Goal: Task Accomplishment & Management: Manage account settings

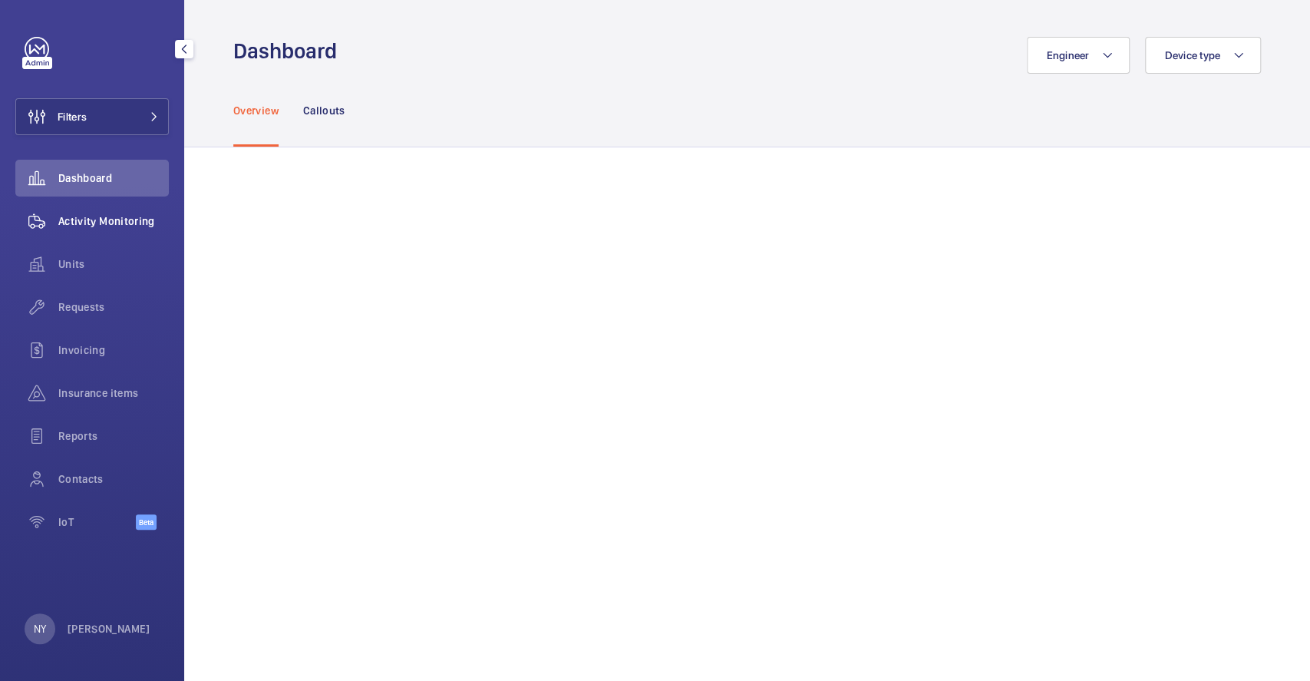
click at [99, 224] on span "Activity Monitoring" at bounding box center [113, 220] width 110 height 15
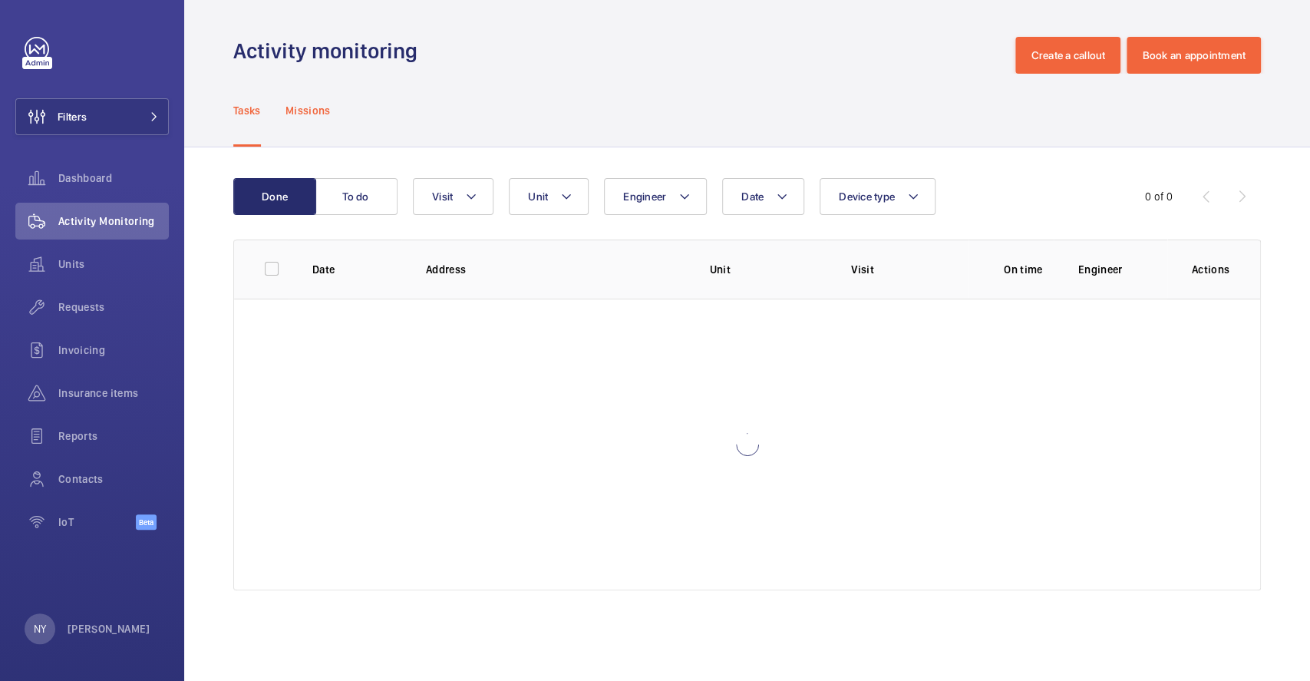
click at [305, 115] on p "Missions" at bounding box center [307, 110] width 45 height 15
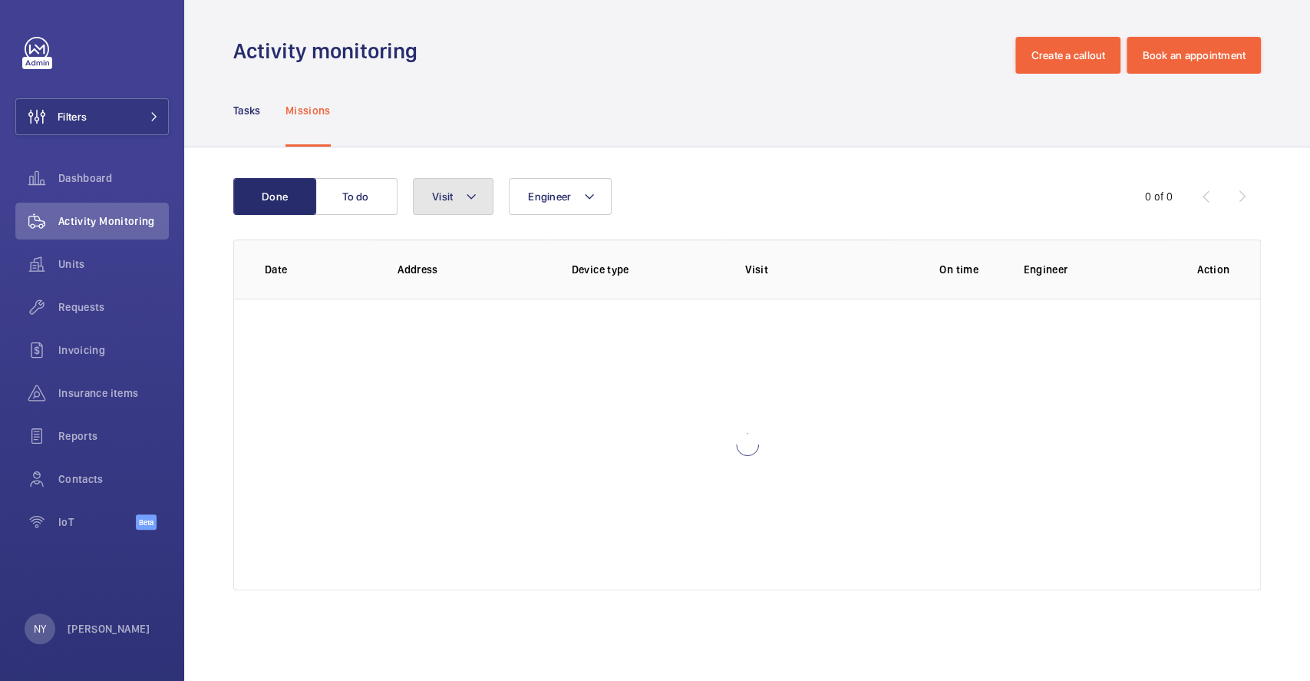
click at [443, 192] on span "Visit" at bounding box center [442, 196] width 21 height 12
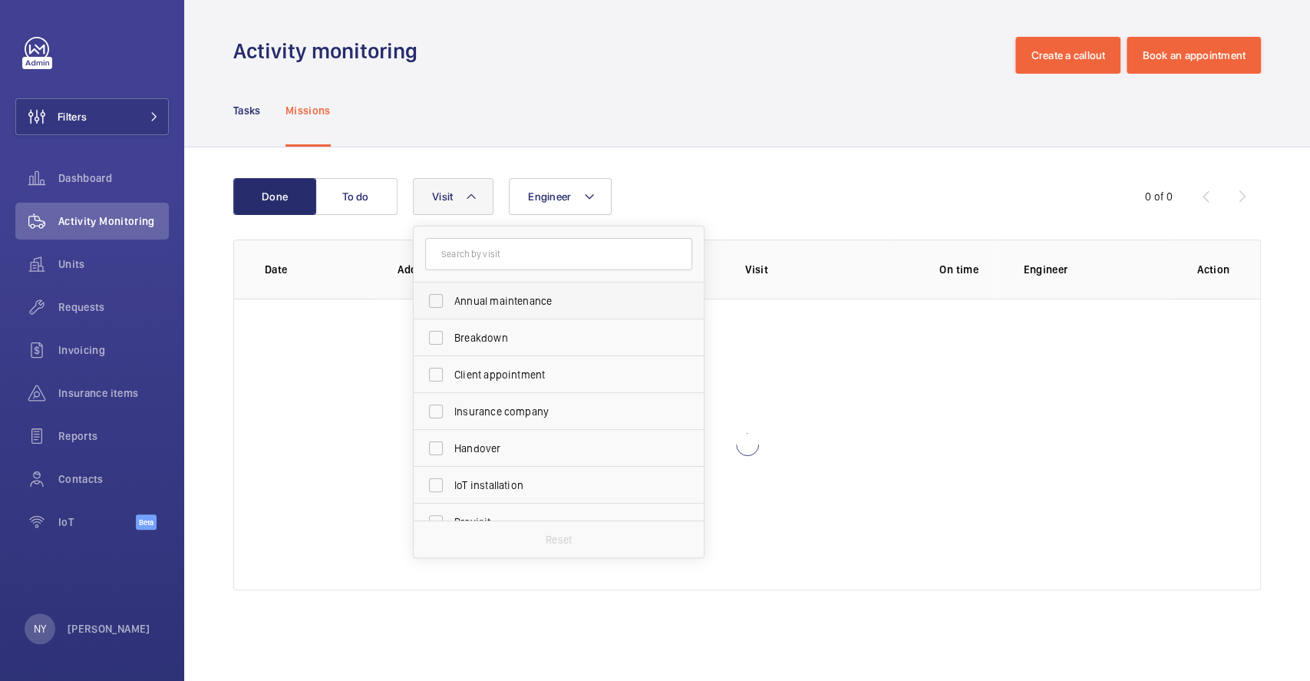
click at [476, 300] on span "Annual maintenance" at bounding box center [559, 300] width 211 height 15
click at [451, 300] on input "Annual maintenance" at bounding box center [435, 300] width 31 height 31
checkbox input "true"
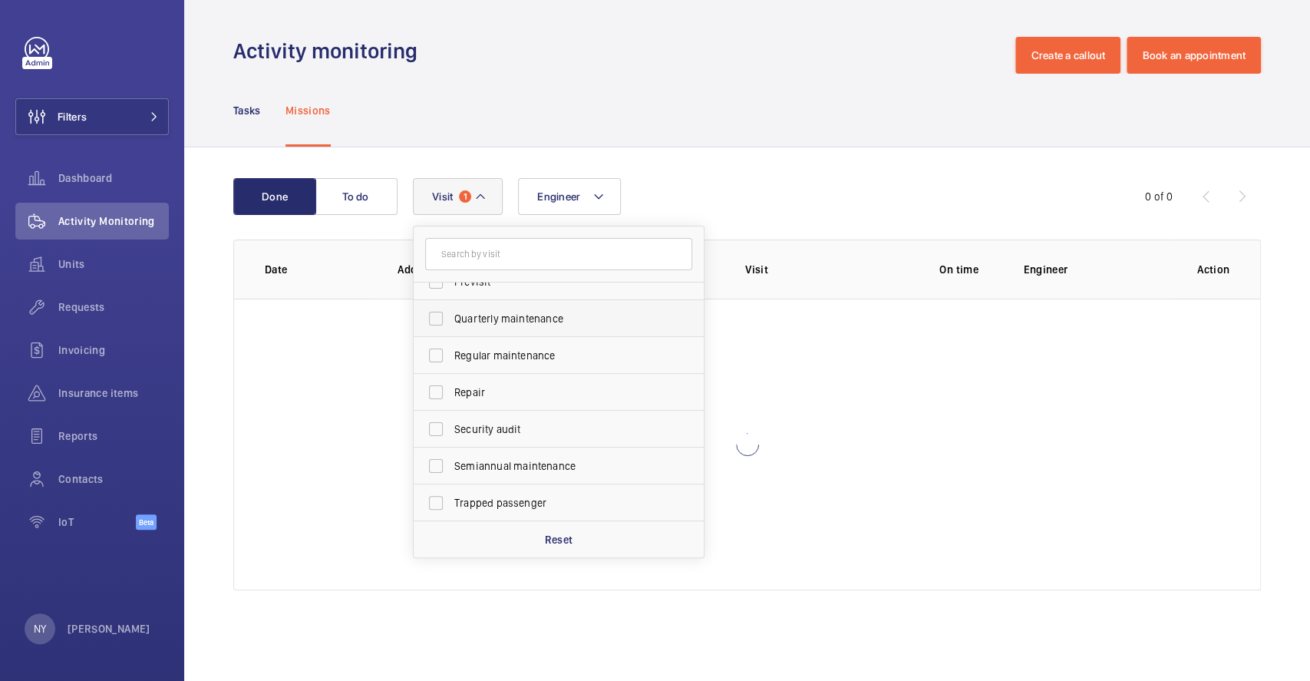
click at [488, 315] on span "Quarterly maintenance" at bounding box center [559, 318] width 211 height 15
click at [451, 315] on input "Quarterly maintenance" at bounding box center [435, 318] width 31 height 31
checkbox input "true"
click at [483, 349] on span "Regular maintenance" at bounding box center [559, 355] width 211 height 15
click at [451, 349] on input "Regular maintenance" at bounding box center [435, 355] width 31 height 31
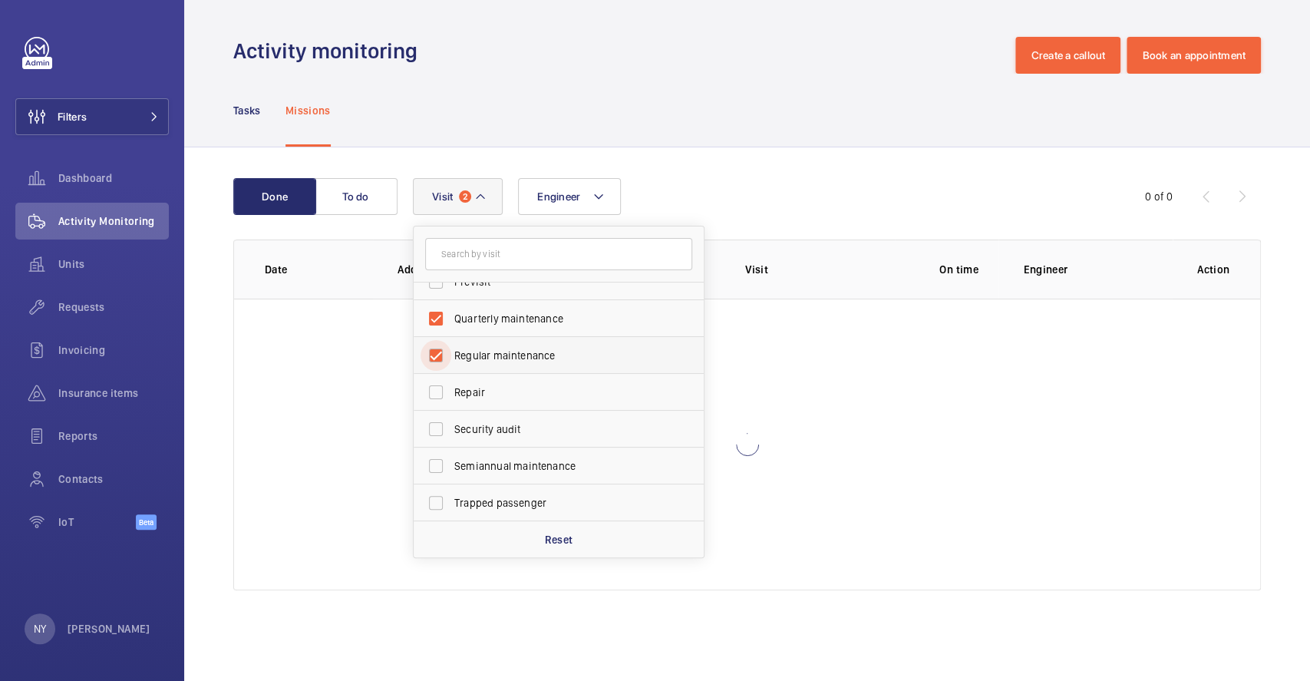
checkbox input "true"
click at [470, 468] on span "Semiannual maintenance" at bounding box center [559, 465] width 211 height 15
click at [451, 468] on input "Semiannual maintenance" at bounding box center [435, 465] width 31 height 31
checkbox input "true"
click at [71, 126] on span "Filters" at bounding box center [51, 116] width 71 height 37
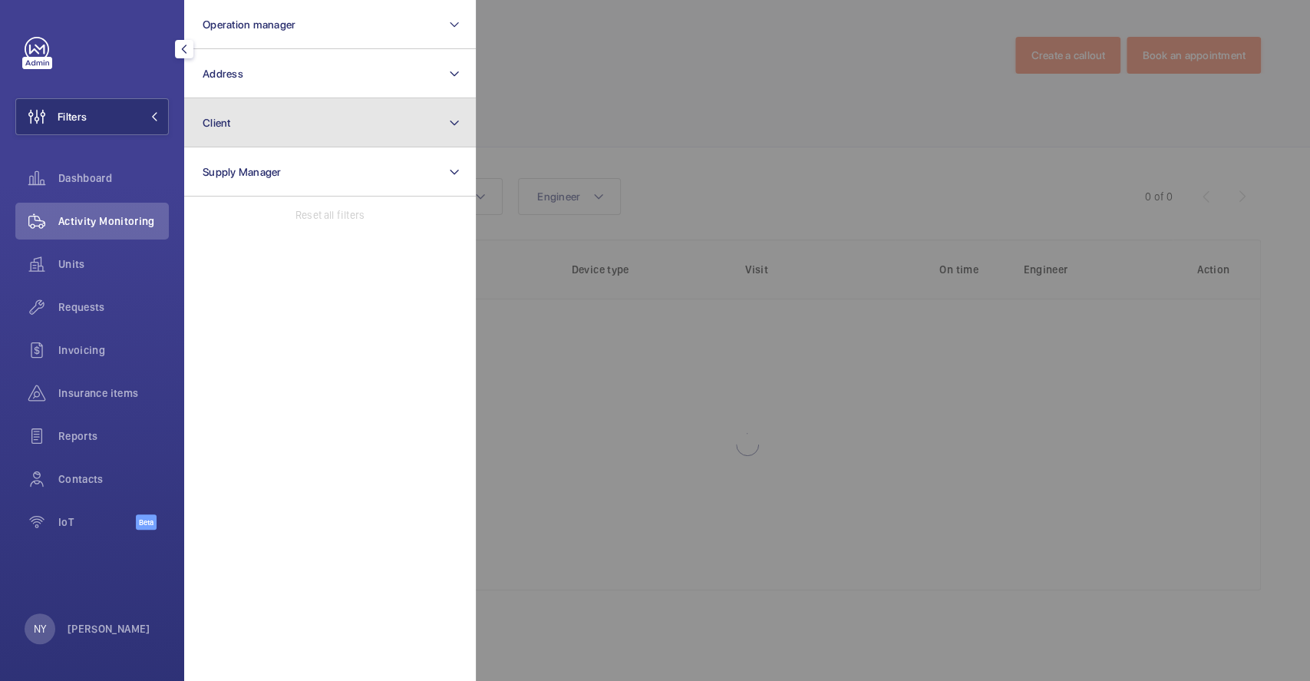
click at [282, 128] on button "Client" at bounding box center [330, 122] width 292 height 49
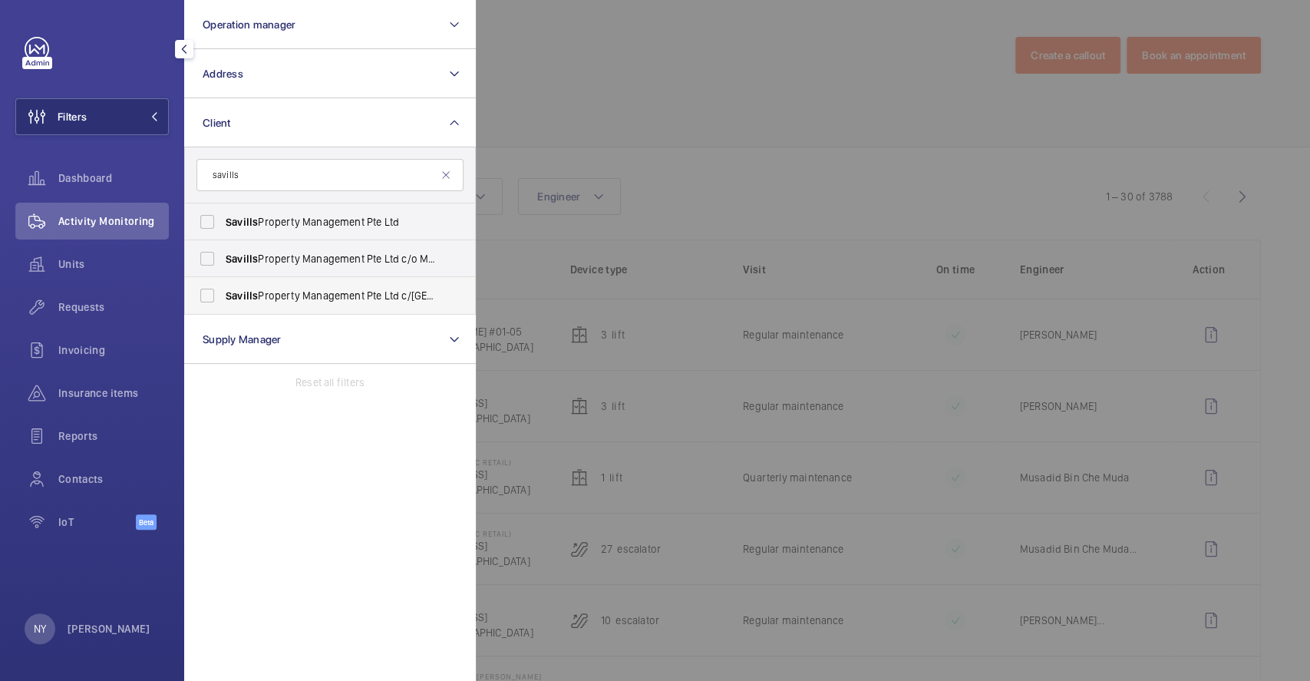
type input "savills"
click at [305, 298] on span "Savills Property Management Pte Ltd c/o Shenguan Building" at bounding box center [331, 295] width 211 height 15
click at [223, 298] on input "Savills Property Management Pte Ltd c/o Shenguan Building" at bounding box center [207, 295] width 31 height 31
checkbox input "true"
click at [878, 74] on div at bounding box center [1131, 340] width 1310 height 681
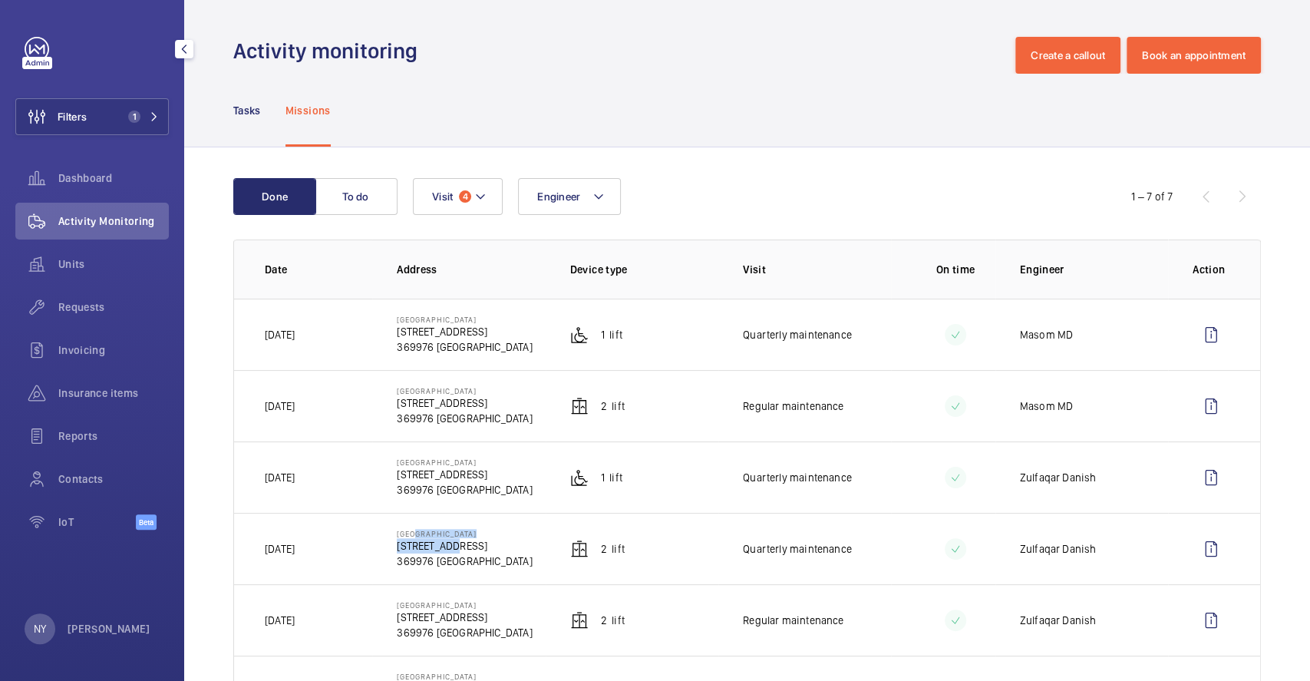
drag, startPoint x: 408, startPoint y: 536, endPoint x: 478, endPoint y: 542, distance: 70.1
click at [478, 542] on div "Shenguan Building 62 Burn Rd 369976 SINGAPORE" at bounding box center [464, 549] width 135 height 40
drag, startPoint x: 411, startPoint y: 391, endPoint x: 443, endPoint y: 401, distance: 34.0
click at [443, 401] on div "Shenguan Building 62 Burn Rd 369976 SINGAPORE" at bounding box center [464, 406] width 135 height 40
click at [1204, 410] on wm-front-icon-button at bounding box center [1210, 405] width 37 height 37
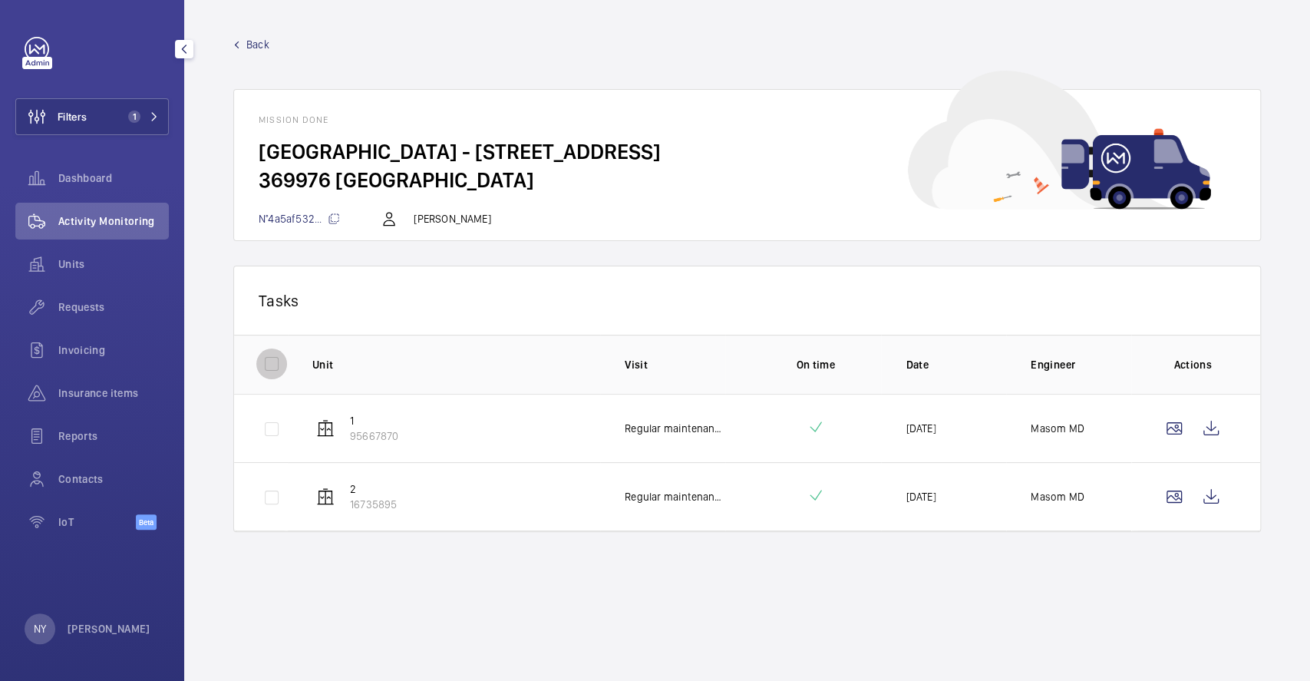
click at [263, 356] on input "checkbox" at bounding box center [271, 363] width 31 height 31
checkbox input "true"
click at [1201, 305] on button "Download 2 reports" at bounding box center [1172, 300] width 128 height 37
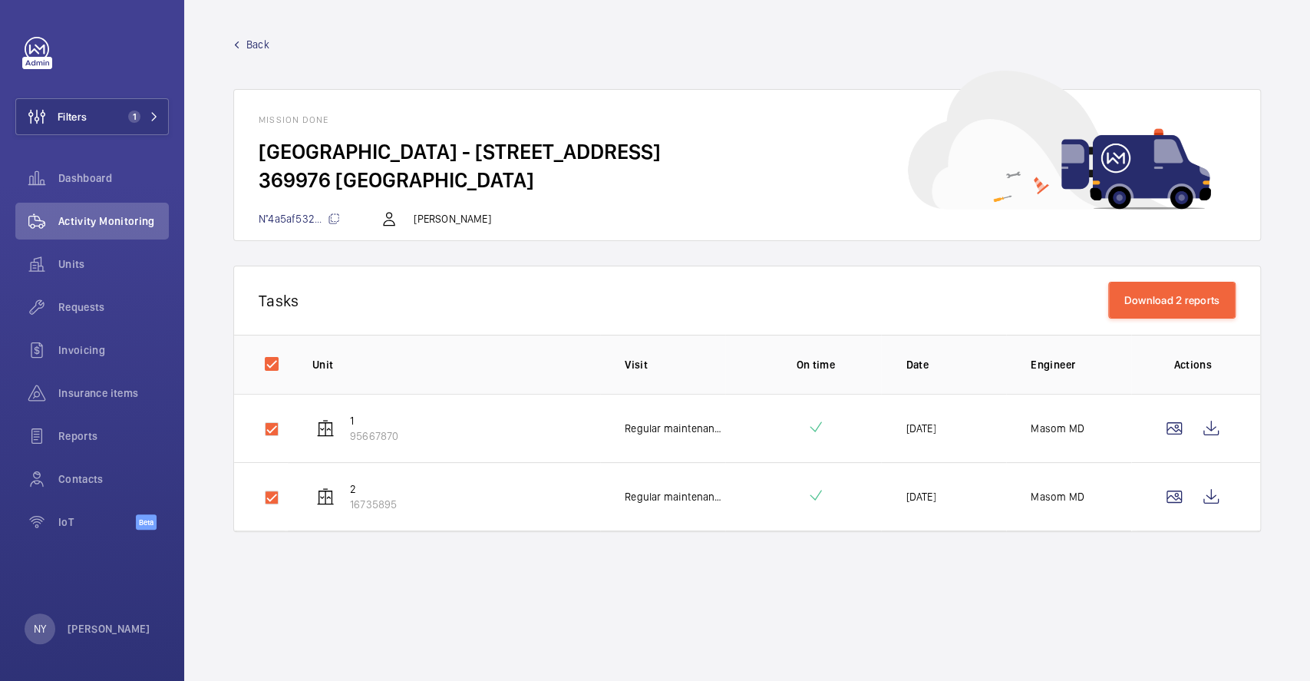
click at [247, 41] on span "Back" at bounding box center [257, 44] width 23 height 15
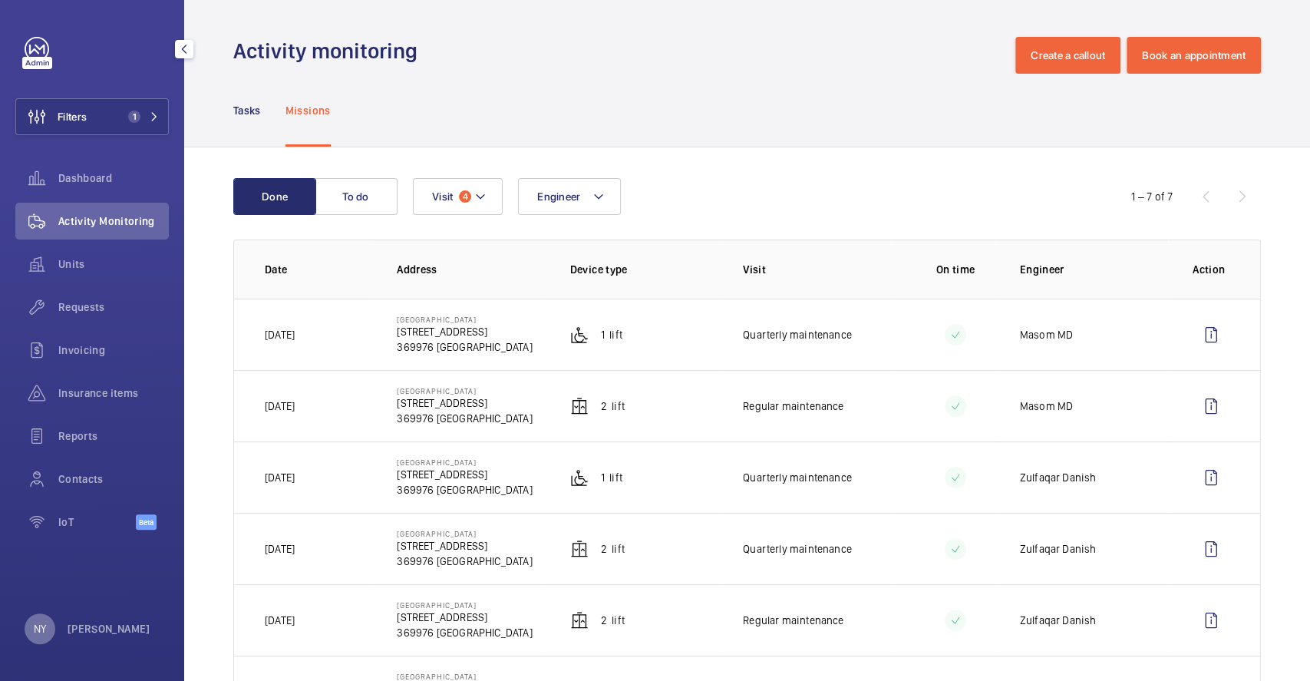
click at [49, 635] on div "NY" at bounding box center [40, 628] width 31 height 31
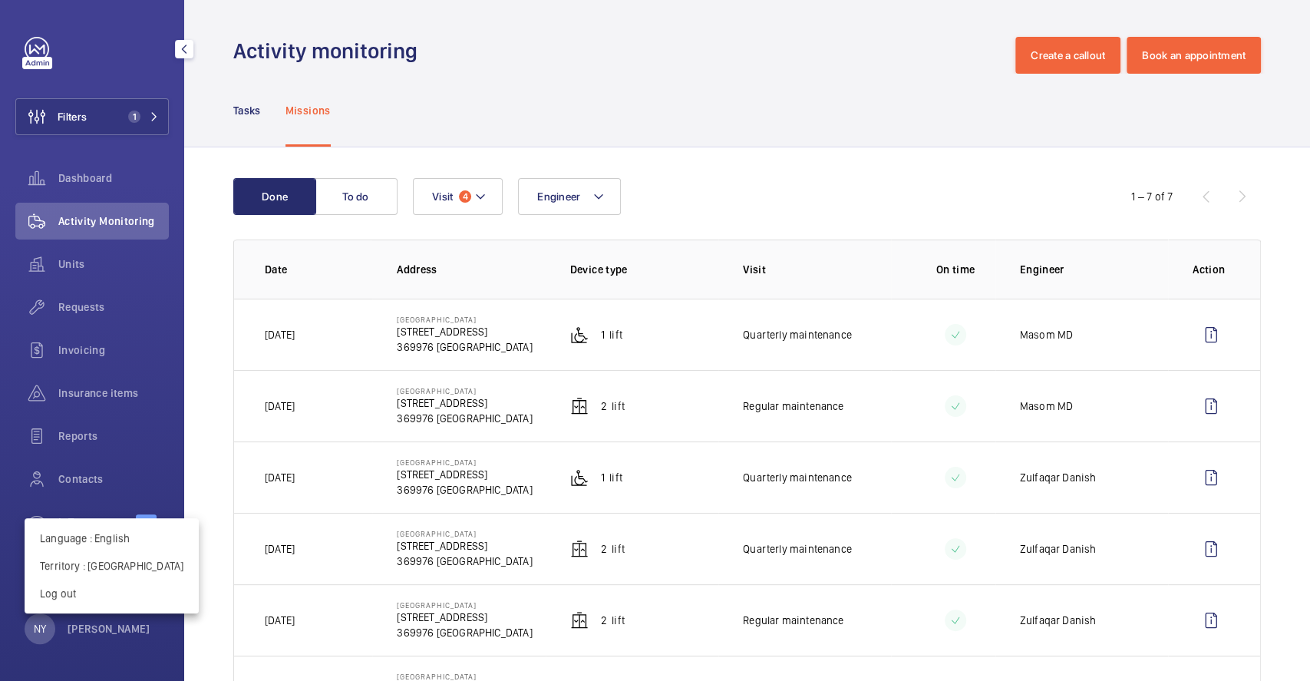
click at [61, 612] on div "Language : English Territory : Singapour Log out" at bounding box center [112, 565] width 174 height 95
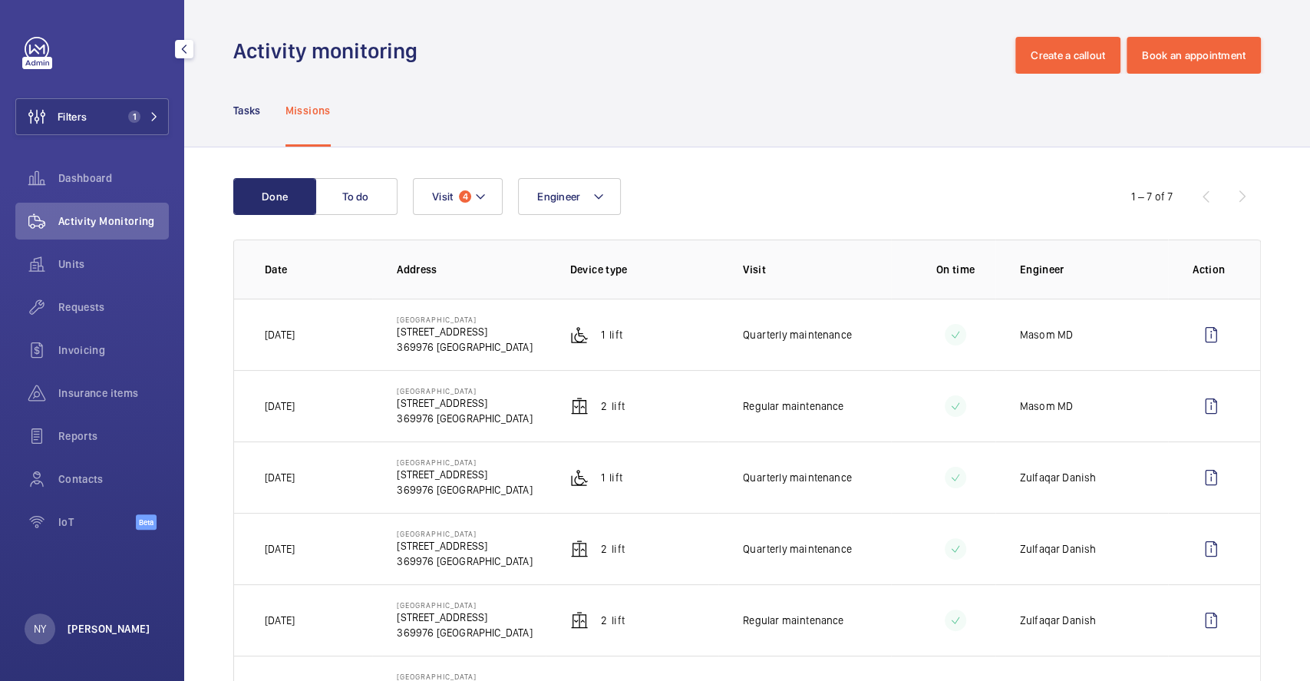
click at [74, 625] on p "Ngay Yin" at bounding box center [109, 628] width 83 height 15
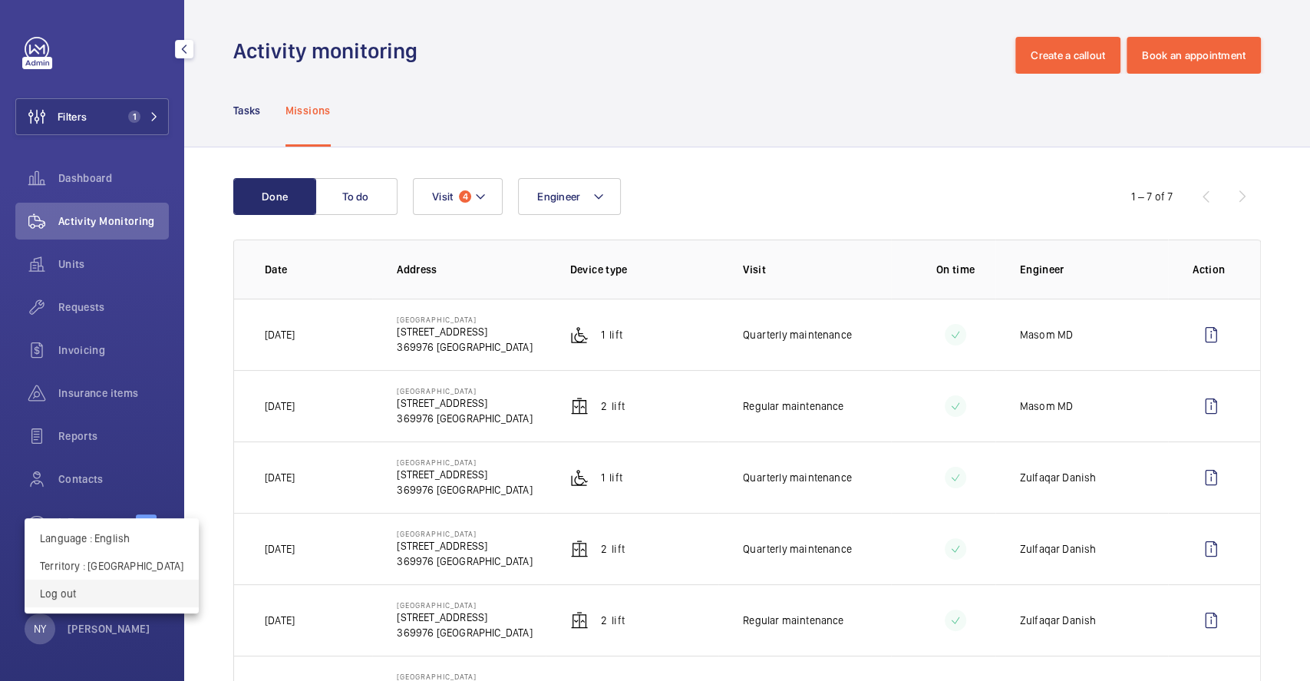
click at [79, 601] on button "Log out" at bounding box center [112, 593] width 174 height 28
